Goal: Feedback & Contribution: Leave review/rating

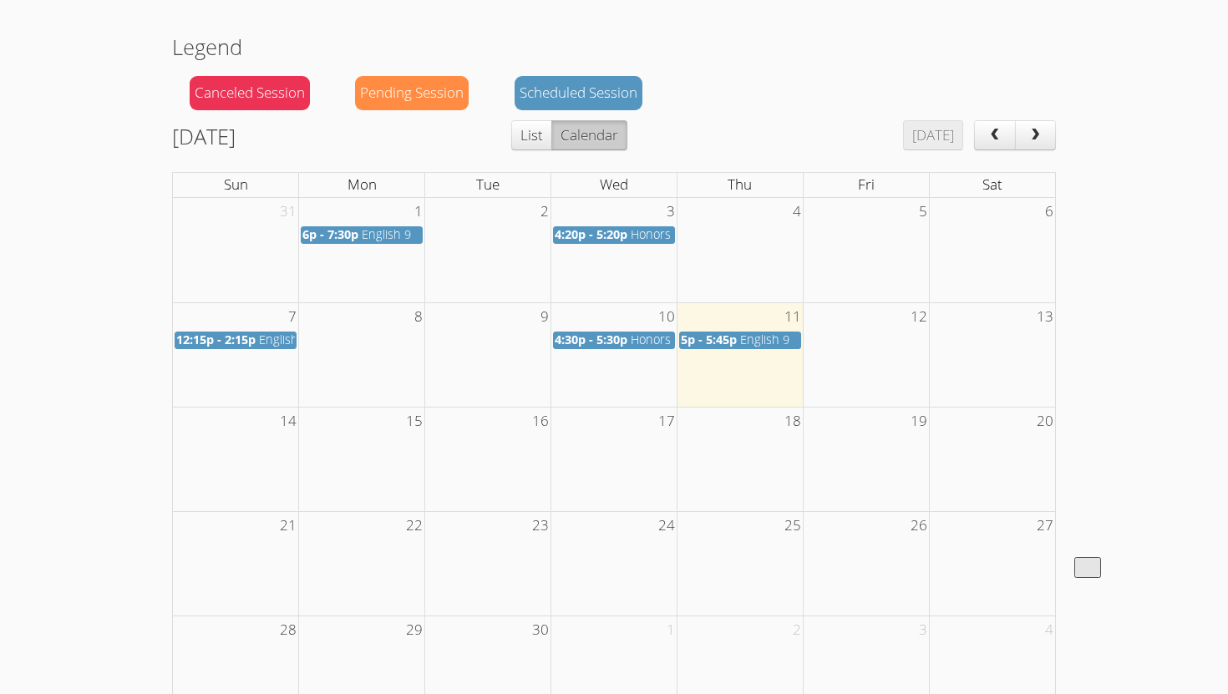
scroll to position [157, 0]
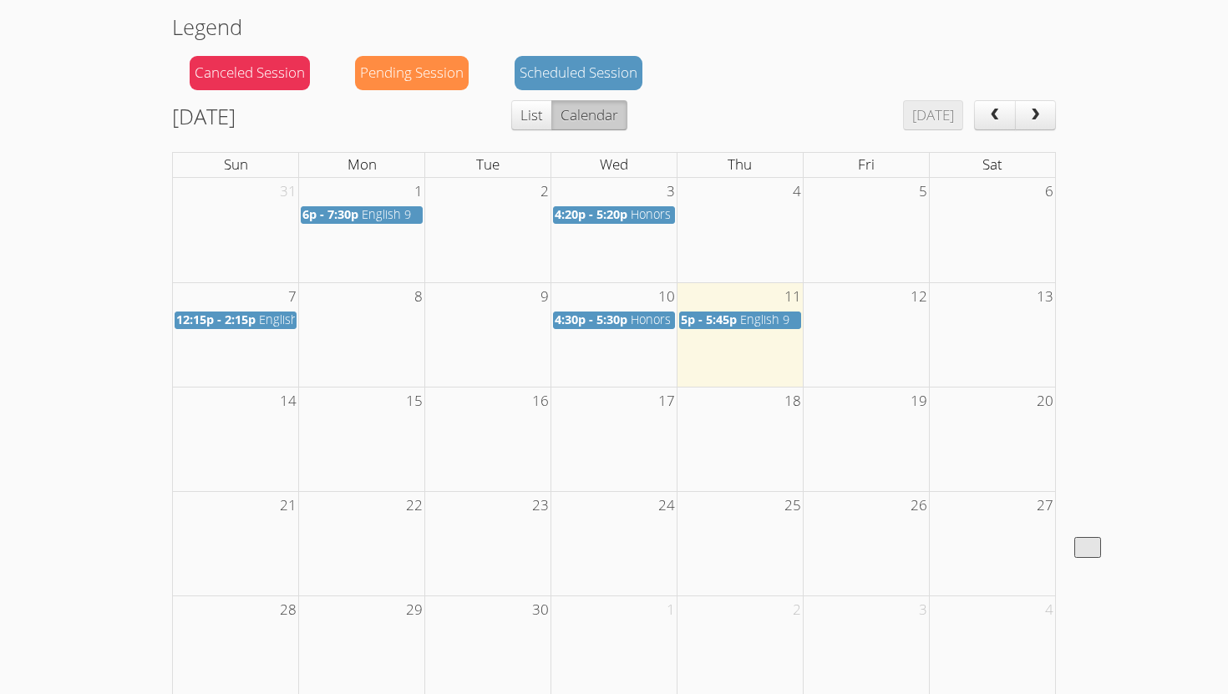
click at [713, 317] on span "5p - 5:45p" at bounding box center [709, 320] width 56 height 16
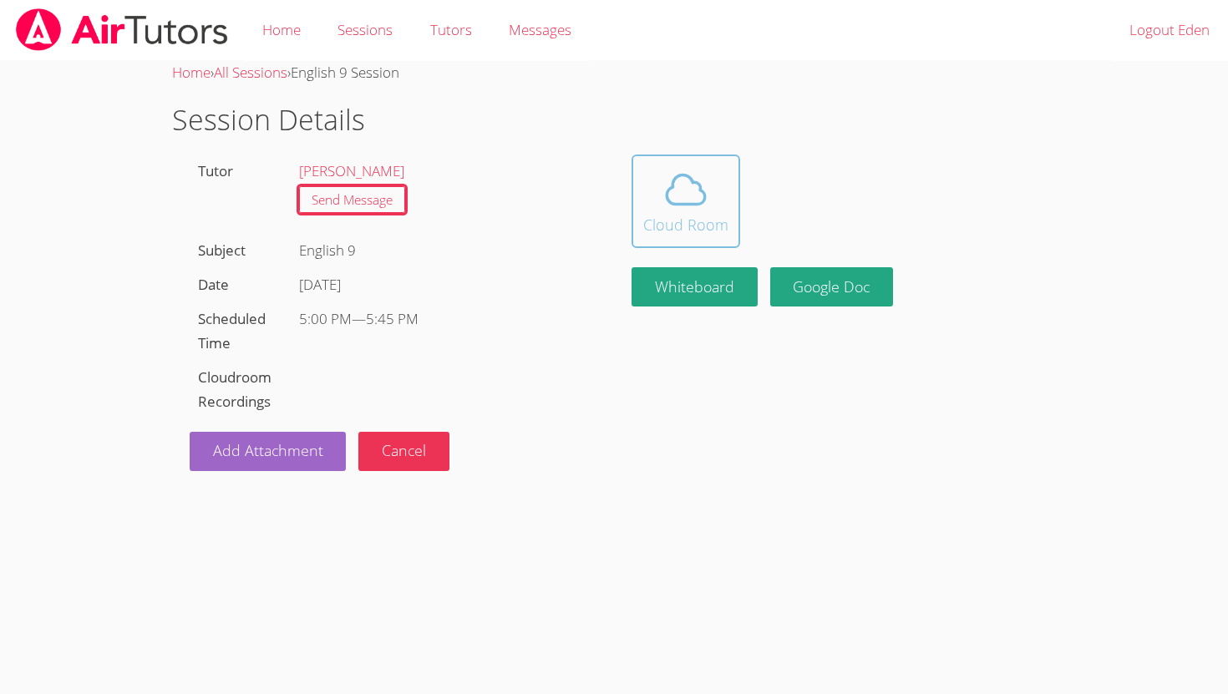
click at [686, 210] on icon at bounding box center [685, 189] width 47 height 47
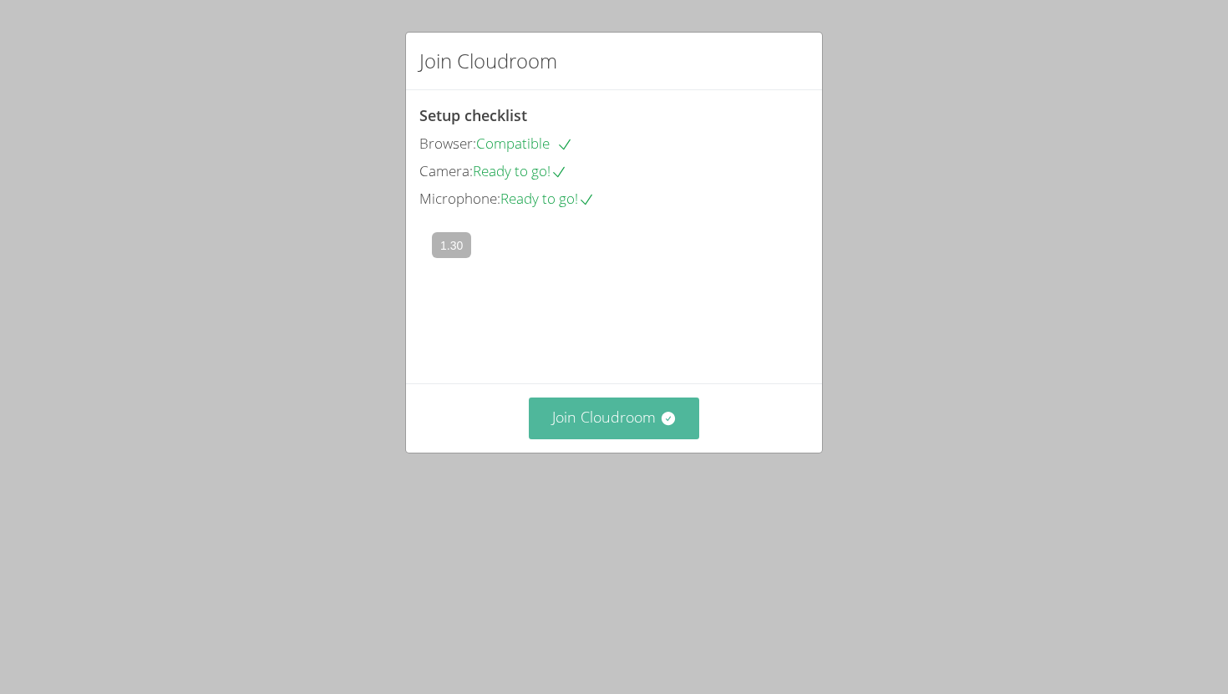
click at [670, 425] on icon at bounding box center [667, 418] width 13 height 13
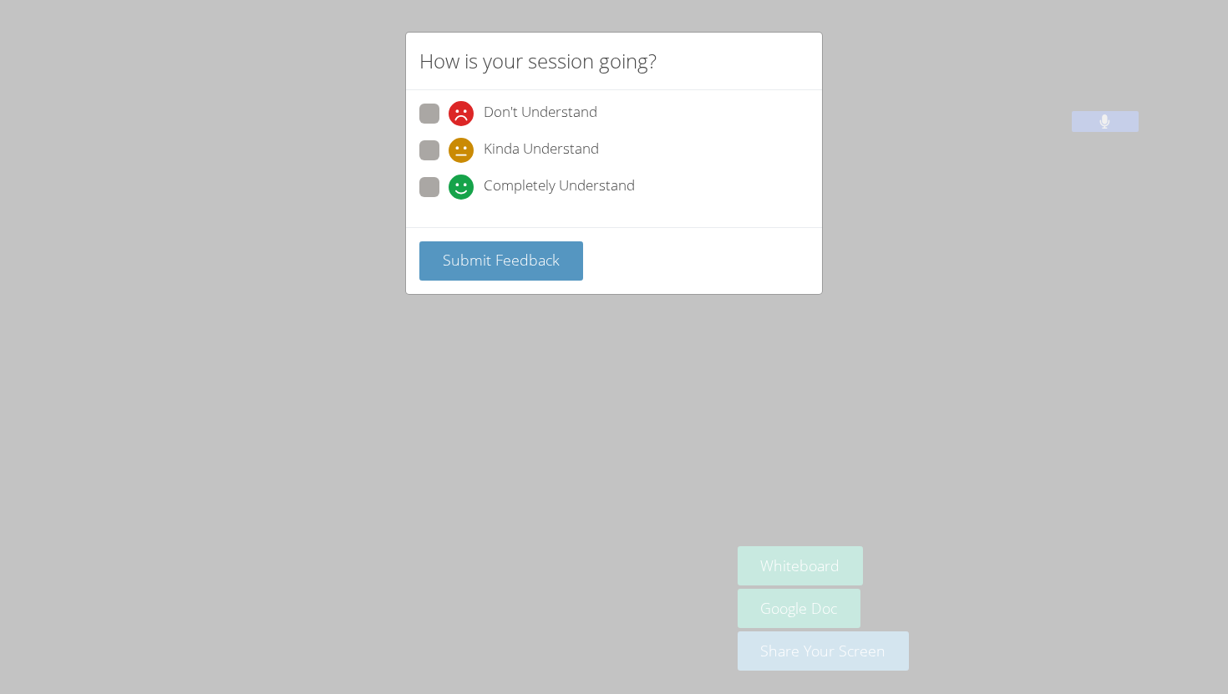
click at [449, 200] on span at bounding box center [449, 200] width 0 height 0
click at [449, 185] on input "Completely Understand" at bounding box center [456, 184] width 14 height 14
radio input "true"
click at [456, 255] on span "Submit Feedback" at bounding box center [501, 260] width 117 height 20
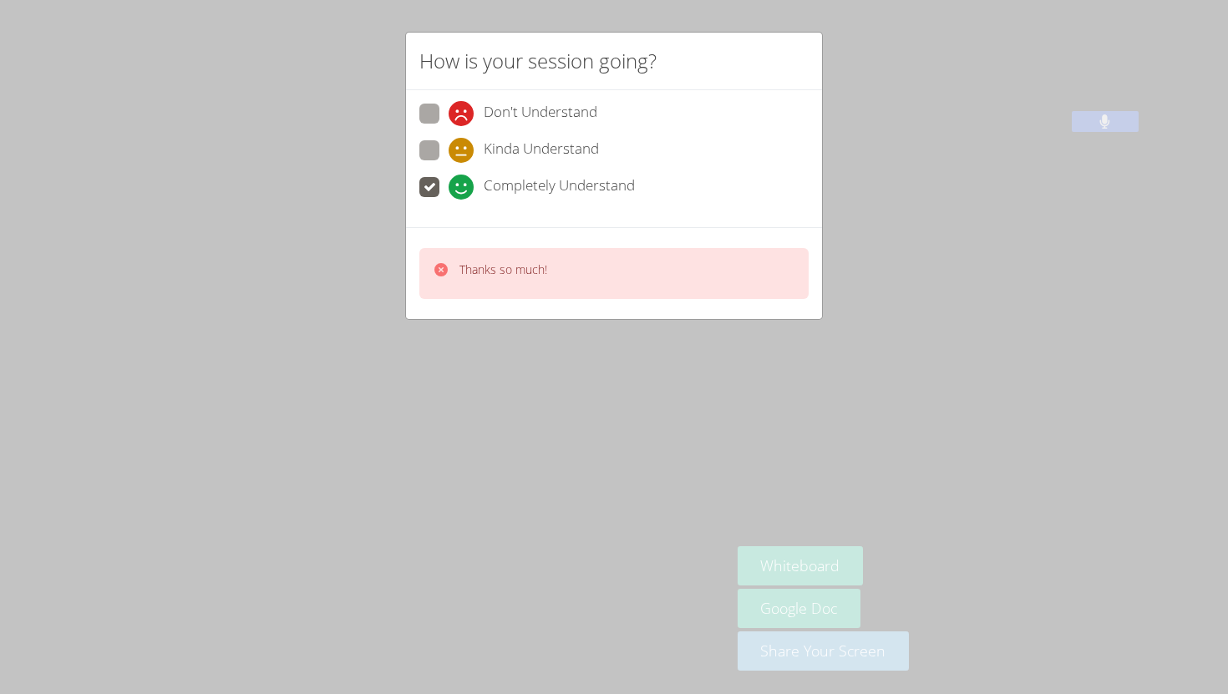
click at [450, 428] on div "How is your session going? Don't Understand Kinda Understand Completely Underst…" at bounding box center [614, 347] width 1228 height 694
